Goal: Information Seeking & Learning: Check status

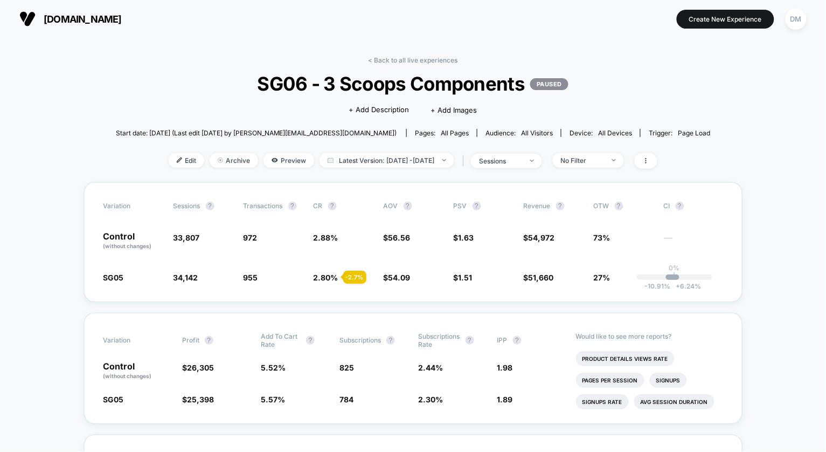
click at [408, 59] on link "< Back to all live experiences" at bounding box center [413, 60] width 89 height 8
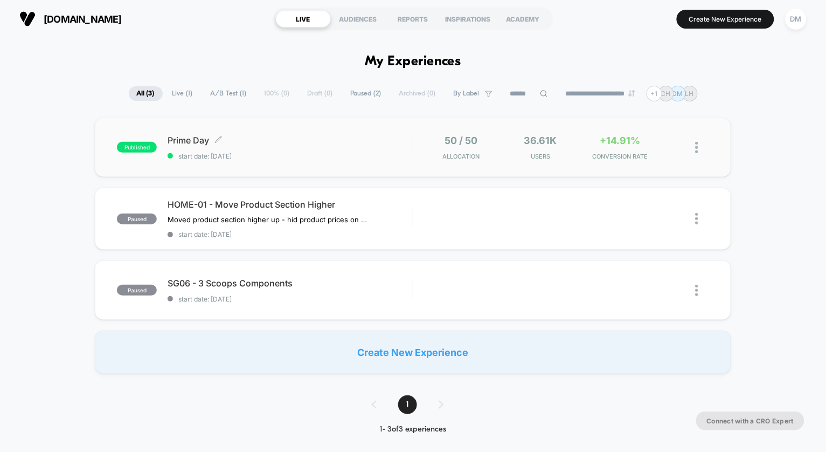
click at [359, 157] on span "start date: [DATE]" at bounding box center [290, 156] width 245 height 8
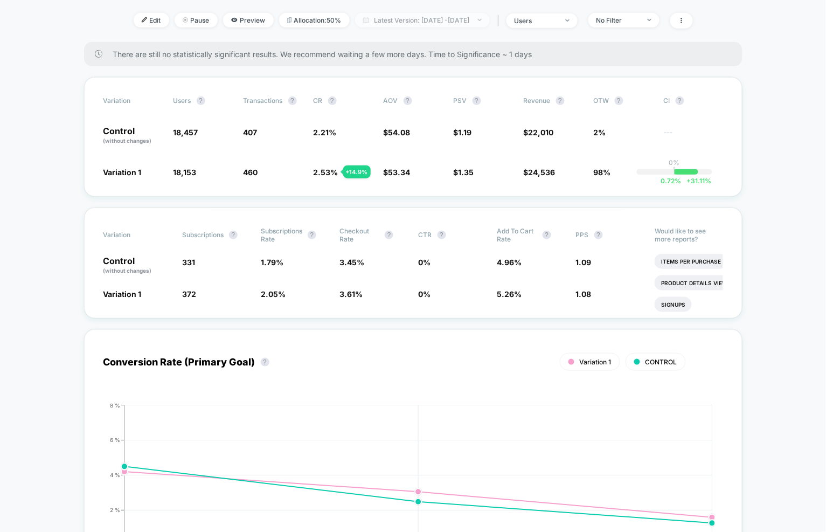
scroll to position [140, 0]
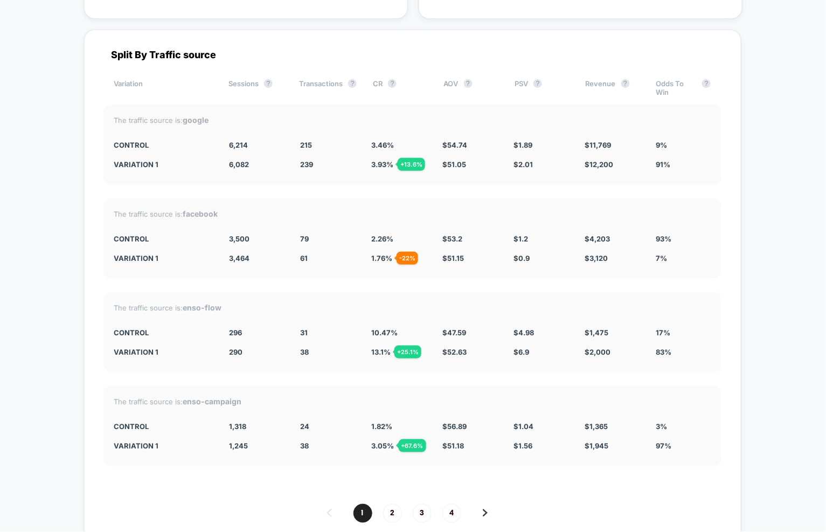
scroll to position [3821, 0]
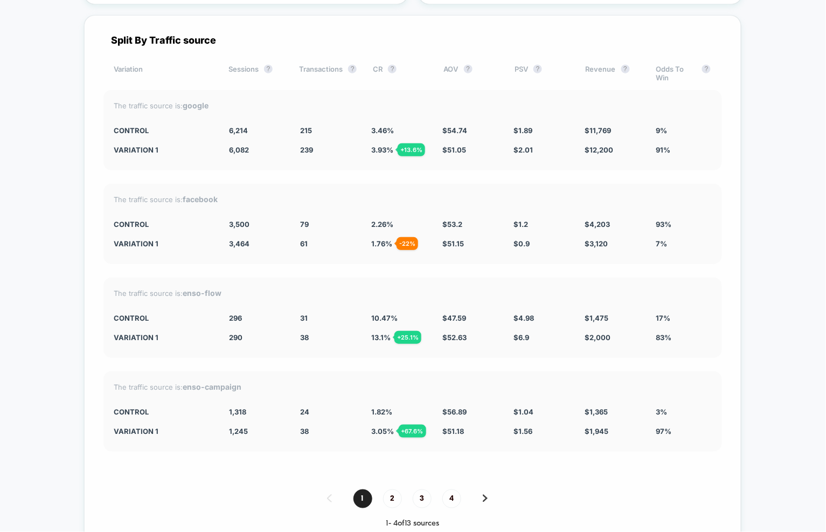
click at [307, 220] on span "79" at bounding box center [304, 224] width 9 height 9
click at [380, 239] on span "1.76 % - 22 %" at bounding box center [381, 243] width 21 height 9
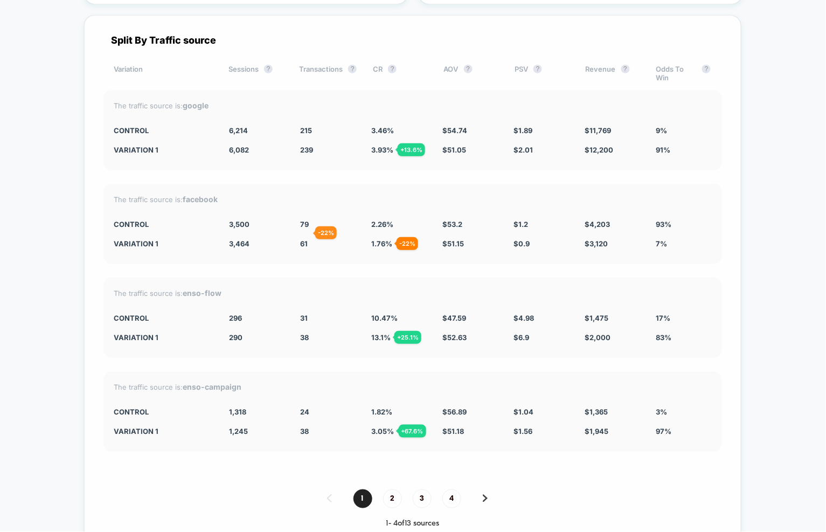
click at [302, 239] on span "61" at bounding box center [304, 243] width 8 height 9
click at [395, 451] on span "2" at bounding box center [392, 498] width 19 height 19
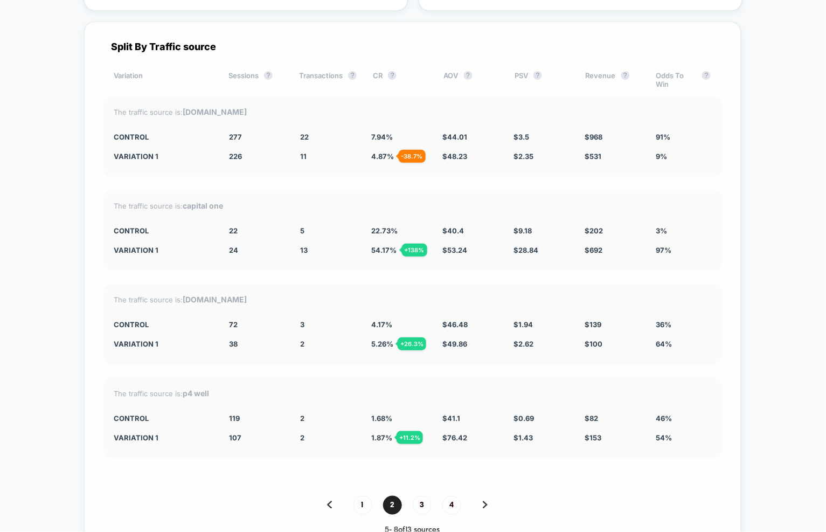
scroll to position [3823, 0]
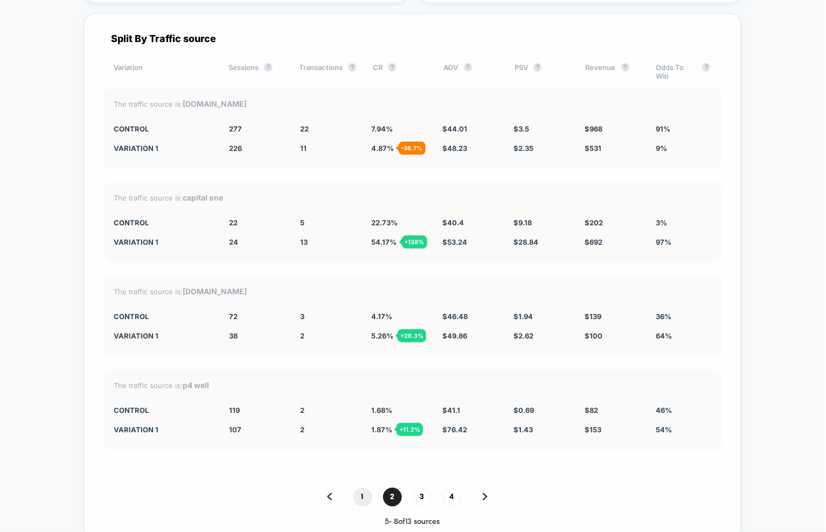
click at [366, 451] on span "1" at bounding box center [362, 497] width 19 height 19
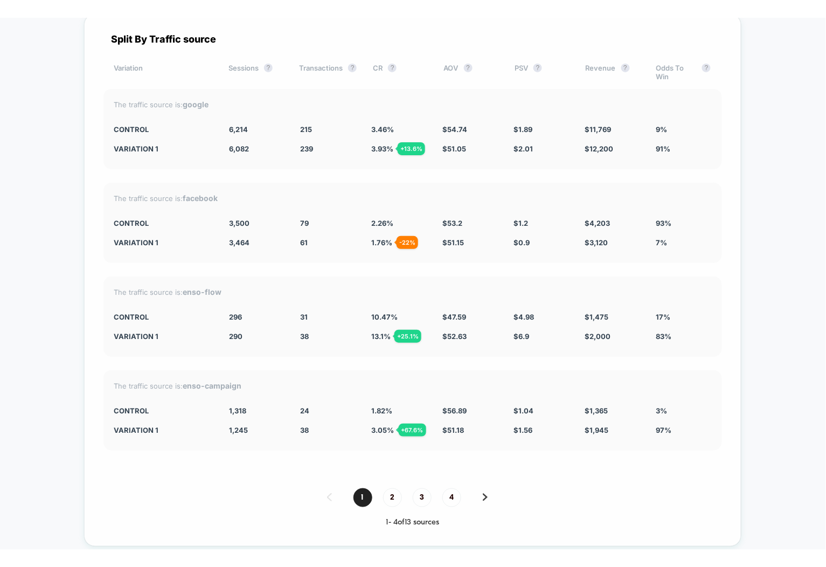
scroll to position [3834, 0]
